Goal: Register for event/course

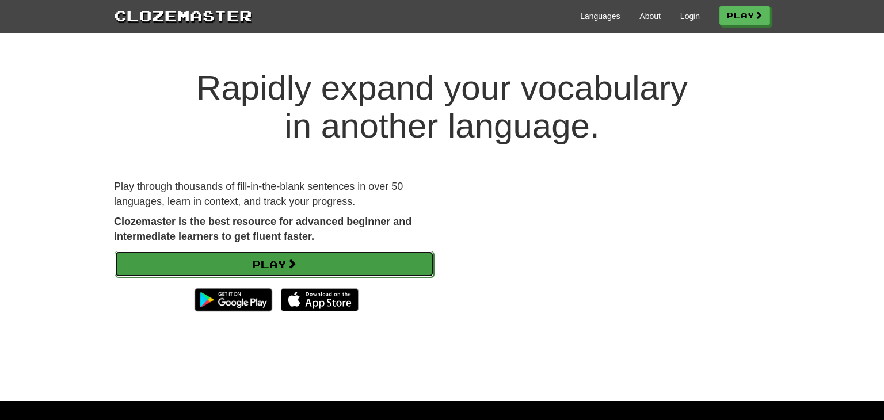
click at [264, 268] on link "Play" at bounding box center [274, 264] width 319 height 26
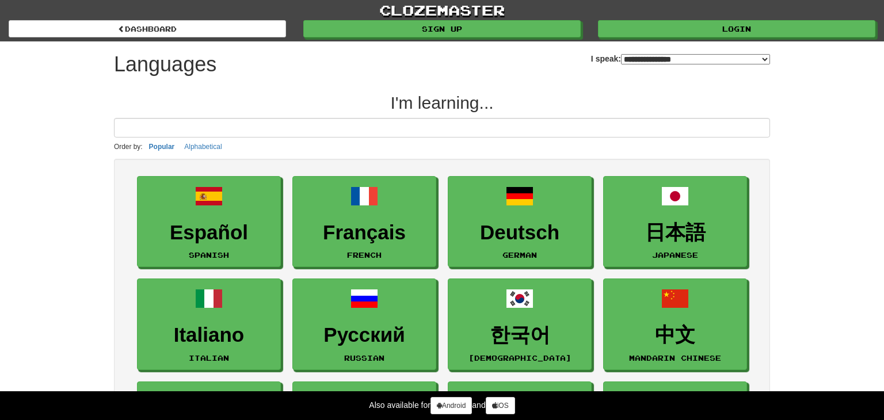
select select "*******"
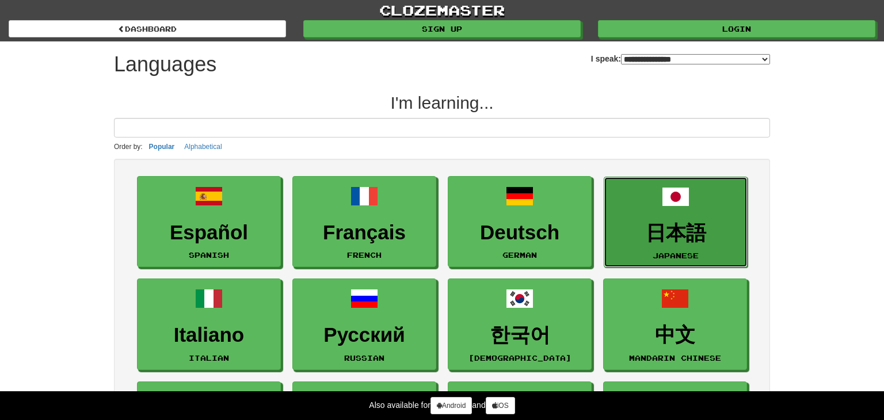
click at [623, 228] on h3 "日本語" at bounding box center [675, 233] width 131 height 22
